Goal: Task Accomplishment & Management: Manage account settings

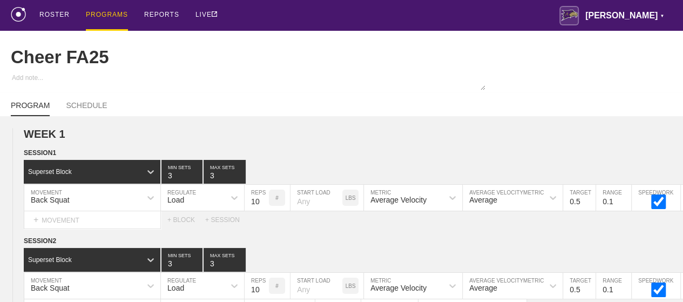
click at [98, 16] on div "PROGRAMS" at bounding box center [107, 15] width 42 height 31
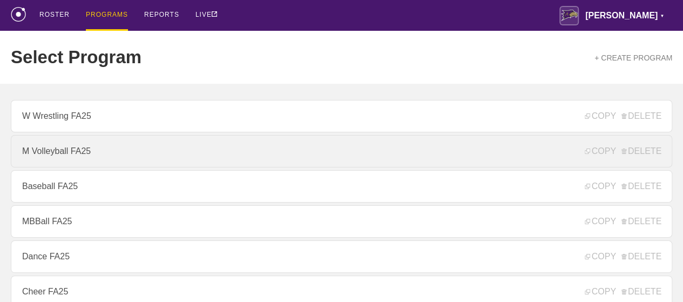
scroll to position [162, 0]
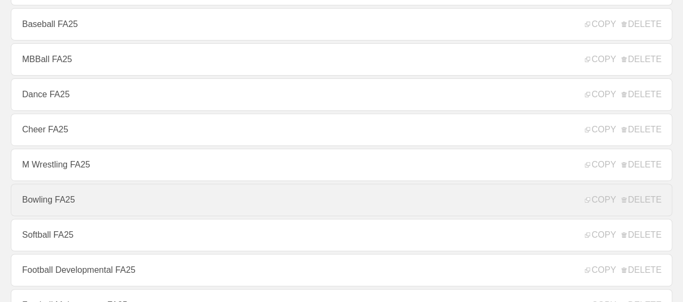
click at [62, 204] on link "Bowling FA25" at bounding box center [342, 200] width 662 height 32
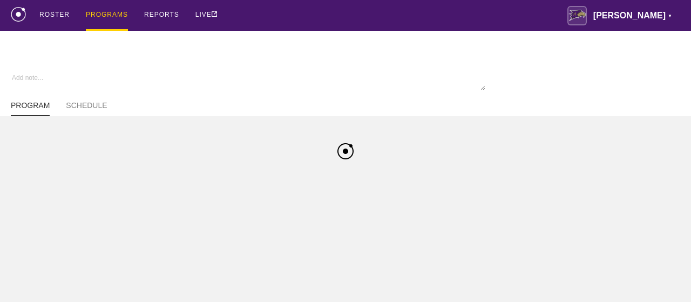
type textarea "x"
type input "Bowling FA25"
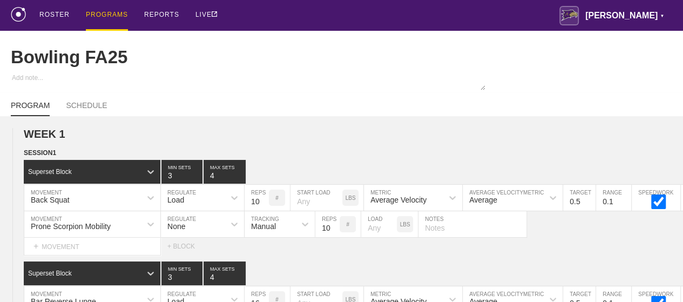
click at [105, 14] on div "PROGRAMS" at bounding box center [107, 15] width 42 height 31
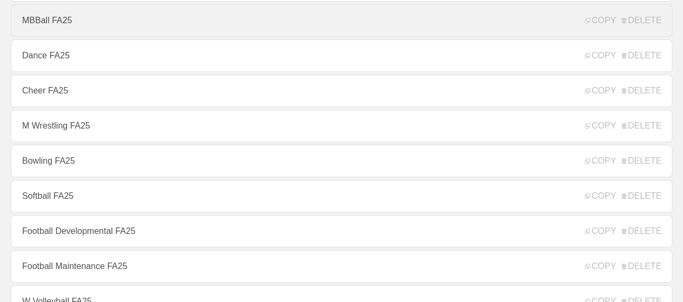
scroll to position [216, 0]
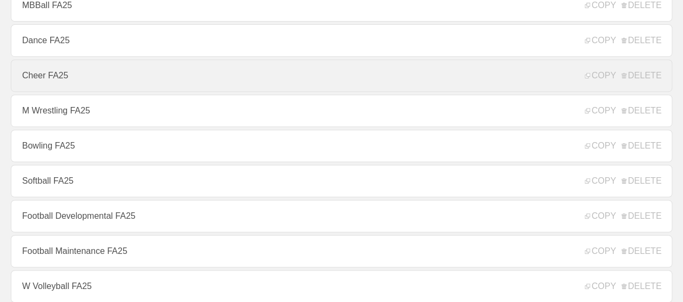
click at [63, 88] on link "Cheer FA25" at bounding box center [342, 75] width 662 height 32
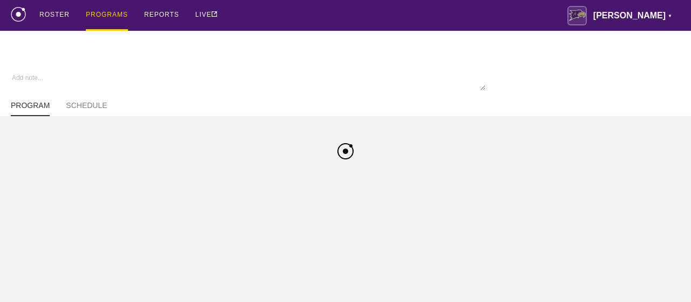
type textarea "x"
type input "Cheer FA25"
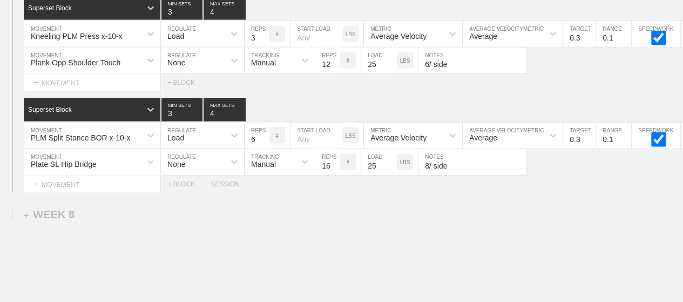
scroll to position [7323, 0]
